Goal: Check status: Check status

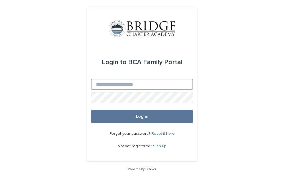
click at [165, 90] on input "Email" at bounding box center [142, 84] width 102 height 11
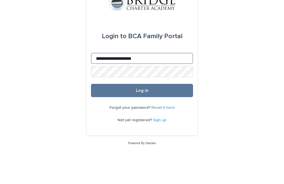
type input "**********"
click at [142, 110] on button "Log in" at bounding box center [142, 116] width 102 height 13
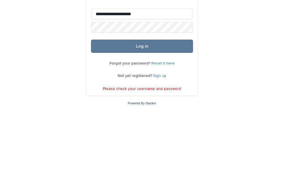
click at [181, 108] on button "Log in" at bounding box center [142, 114] width 102 height 13
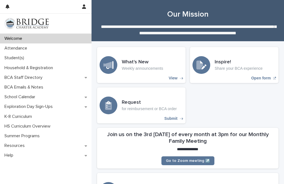
click at [25, 56] on p "Student(s)" at bounding box center [15, 57] width 26 height 5
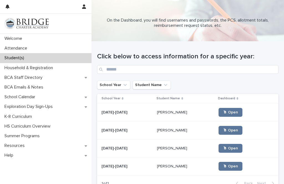
click at [233, 145] on link "🖱 Open" at bounding box center [230, 148] width 24 height 9
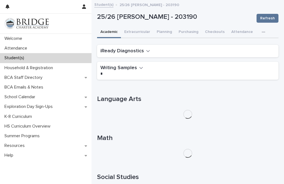
click at [251, 29] on button "Attendance" at bounding box center [242, 33] width 28 height 12
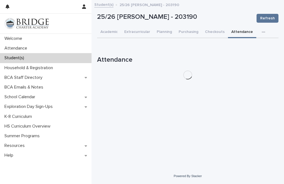
click at [261, 30] on icon "button" at bounding box center [262, 32] width 3 height 4
click at [242, 45] on span "General" at bounding box center [237, 47] width 14 height 4
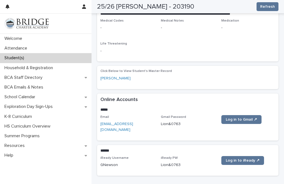
scroll to position [176, 0]
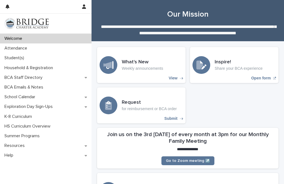
click at [59, 61] on div "Student(s)" at bounding box center [45, 58] width 91 height 10
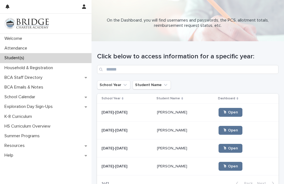
click at [228, 146] on link "🖱 Open" at bounding box center [230, 148] width 24 height 9
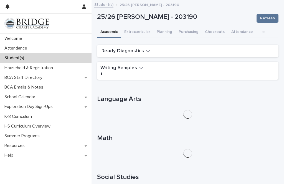
click at [261, 31] on icon "button" at bounding box center [262, 32] width 3 height 4
click at [246, 45] on button "General" at bounding box center [245, 46] width 37 height 8
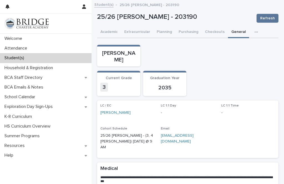
click at [256, 34] on button "button" at bounding box center [257, 32] width 12 height 11
click at [238, 34] on button "General" at bounding box center [238, 33] width 21 height 12
click at [240, 30] on button "General" at bounding box center [238, 33] width 21 height 12
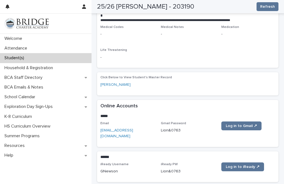
scroll to position [171, 0]
